Goal: Task Accomplishment & Management: Use online tool/utility

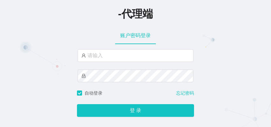
click at [14, 18] on div "-代理端" at bounding box center [135, 13] width 271 height 14
click at [18, 39] on div "-代理端 账户密码登录 自动登录 忘记密码 登 录" at bounding box center [135, 62] width 271 height 125
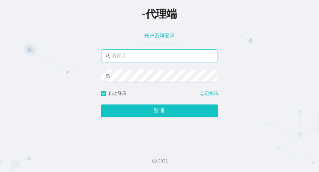
click at [126, 56] on input "text" at bounding box center [160, 55] width 116 height 13
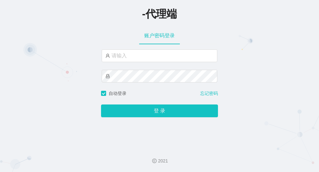
click at [44, 50] on div "-代理端 账户密码登录 自动登录 忘记密码 登 录" at bounding box center [159, 71] width 319 height 142
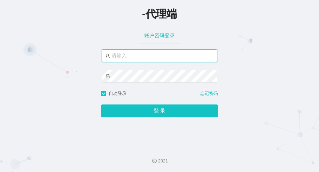
click at [136, 57] on input "text" at bounding box center [160, 55] width 116 height 13
type input "guanxi008"
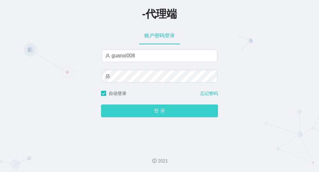
click at [147, 108] on button "登 录" at bounding box center [159, 110] width 117 height 13
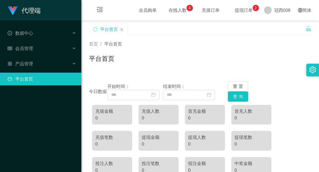
click at [32, 119] on div "代理端 数据中心 会员管理 产品管理 平台首页" at bounding box center [40, 86] width 81 height 172
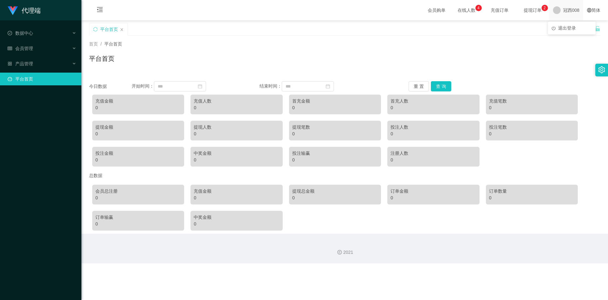
click at [271, 13] on span "冠西008" at bounding box center [571, 10] width 16 height 20
click at [62, 62] on div "产品管理" at bounding box center [40, 63] width 81 height 13
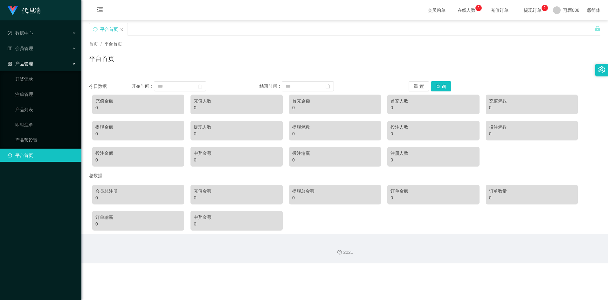
click at [72, 64] on div "产品管理" at bounding box center [40, 63] width 81 height 13
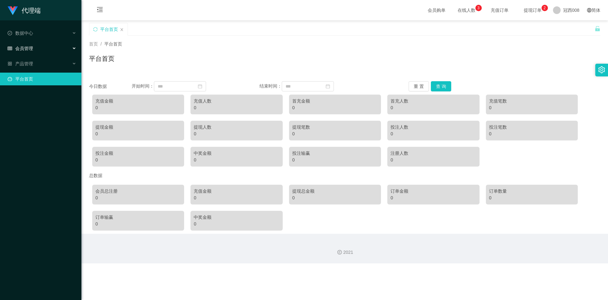
click at [70, 51] on div "会员管理" at bounding box center [40, 48] width 81 height 13
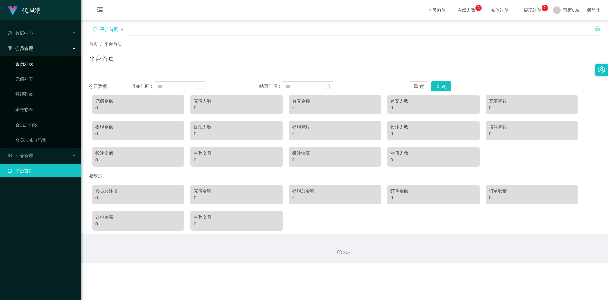
click at [42, 62] on link "会员列表" at bounding box center [45, 63] width 61 height 13
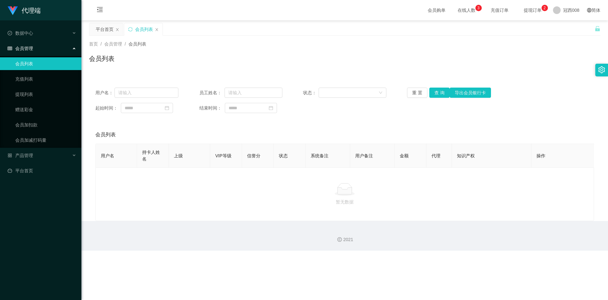
click at [253, 127] on div "会员列表" at bounding box center [344, 135] width 499 height 18
click at [68, 33] on div "数据中心" at bounding box center [40, 33] width 81 height 13
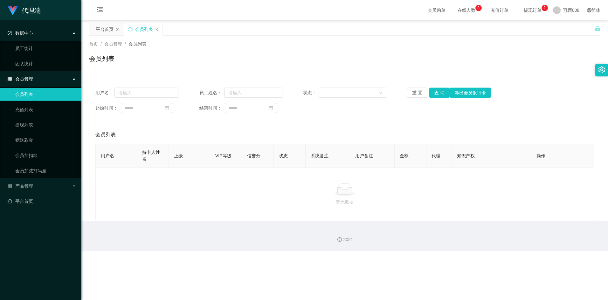
click at [70, 34] on div "数据中心" at bounding box center [40, 33] width 81 height 13
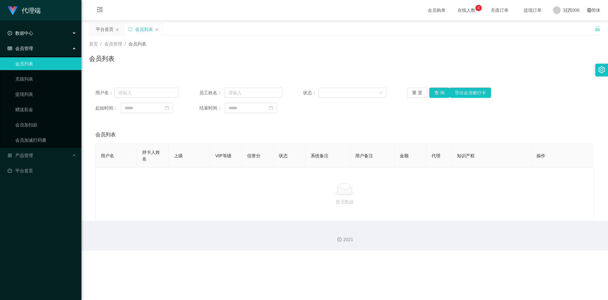
click at [40, 32] on div "数据中心" at bounding box center [40, 33] width 81 height 13
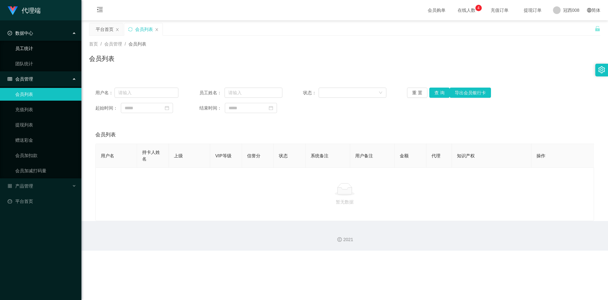
click at [29, 50] on link "员工统计" at bounding box center [45, 48] width 61 height 13
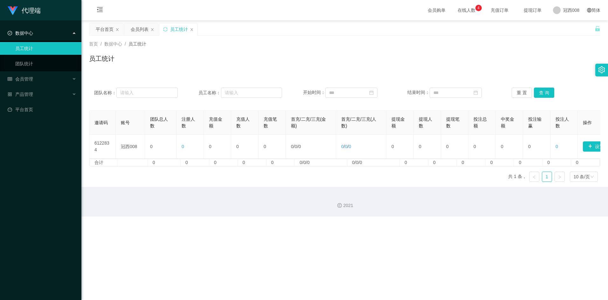
scroll to position [0, 23]
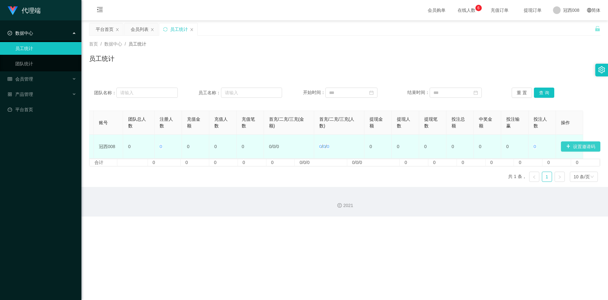
click at [271, 127] on button "设置邀请码" at bounding box center [580, 146] width 39 height 10
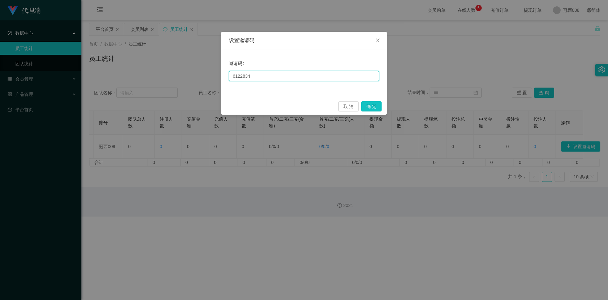
click at [257, 78] on input "6122834" at bounding box center [304, 76] width 150 height 10
drag, startPoint x: 261, startPoint y: 76, endPoint x: 213, endPoint y: 78, distance: 48.7
click at [213, 78] on div "设置邀请码 邀请码 6122834 取 消 确 定" at bounding box center [304, 150] width 608 height 300
click at [271, 77] on input "0421" at bounding box center [304, 76] width 150 height 10
type input "0421"
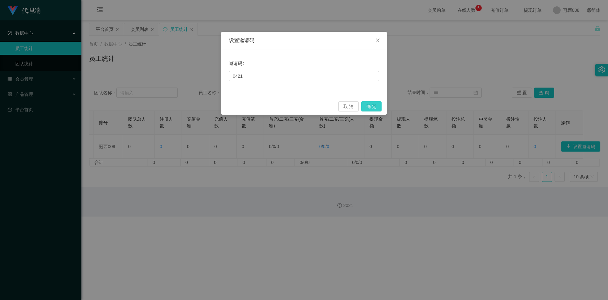
click at [271, 104] on button "确 定" at bounding box center [371, 106] width 20 height 10
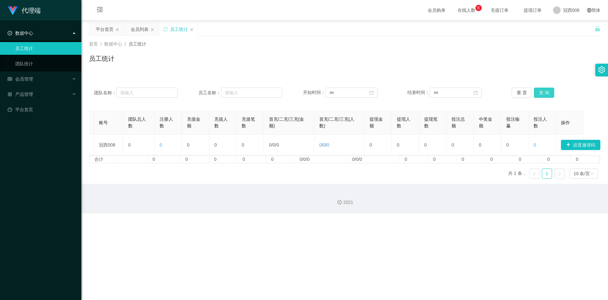
click at [271, 95] on button "查 询" at bounding box center [544, 92] width 20 height 10
